Goal: Information Seeking & Learning: Find contact information

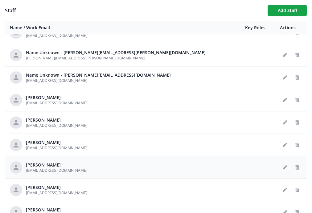
scroll to position [74, 0]
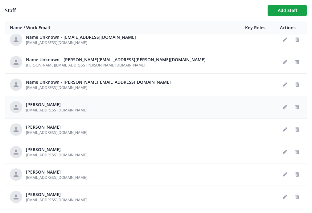
click at [108, 109] on div "[PERSON_NAME] [EMAIL_ADDRESS][DOMAIN_NAME]" at bounding box center [122, 107] width 225 height 12
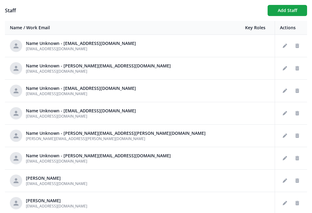
scroll to position [0, 0]
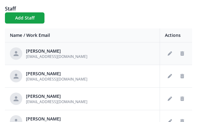
drag, startPoint x: 93, startPoint y: 3, endPoint x: 91, endPoint y: 50, distance: 46.9
click at [93, 3] on div "Staff Add Staff Name / Work Email Key Roles Actions [PERSON_NAME] [EMAIL_ADDRES…" at bounding box center [98, 82] width 197 height 164
